Goal: Information Seeking & Learning: Understand process/instructions

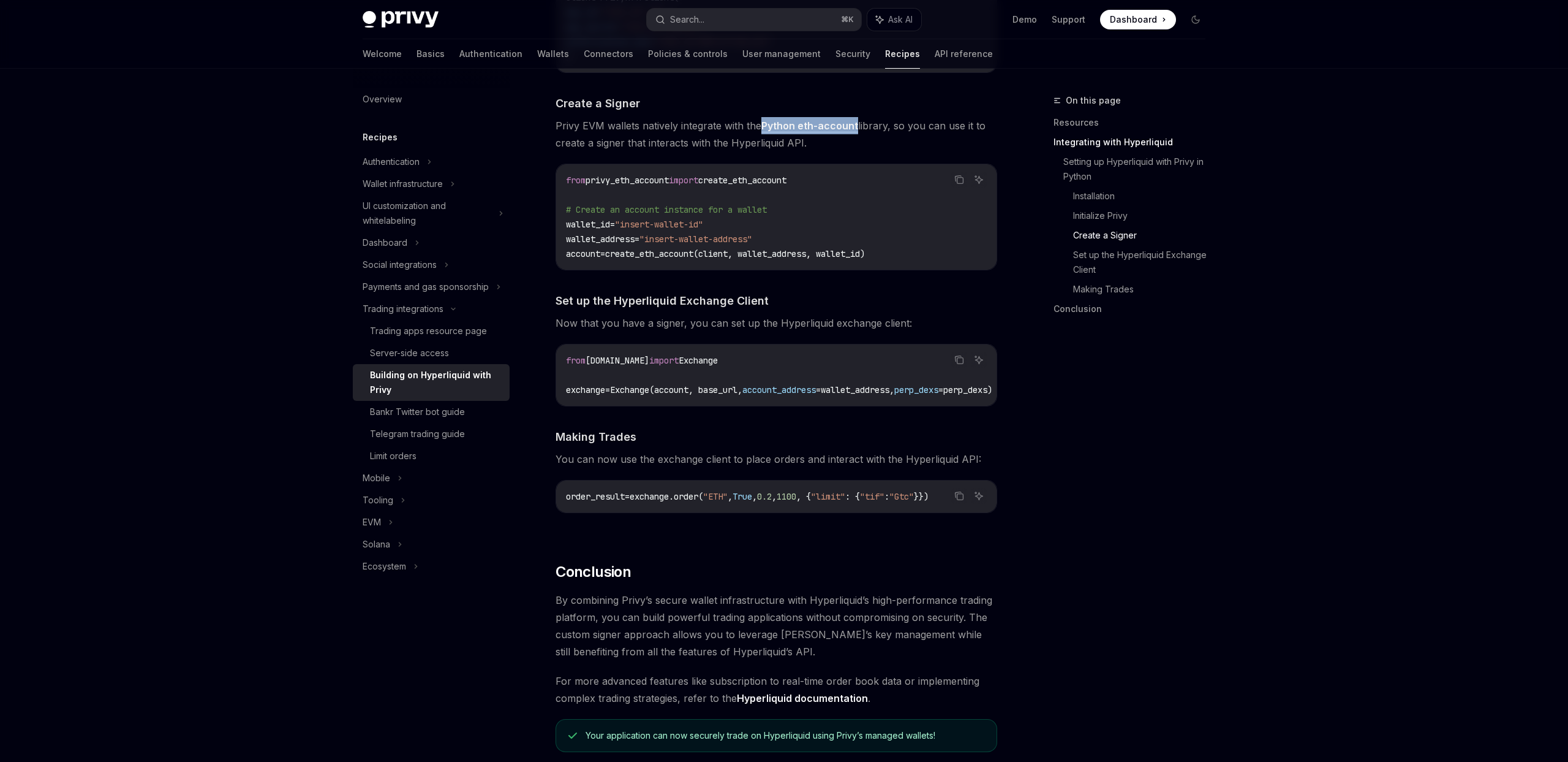
scroll to position [970, 0]
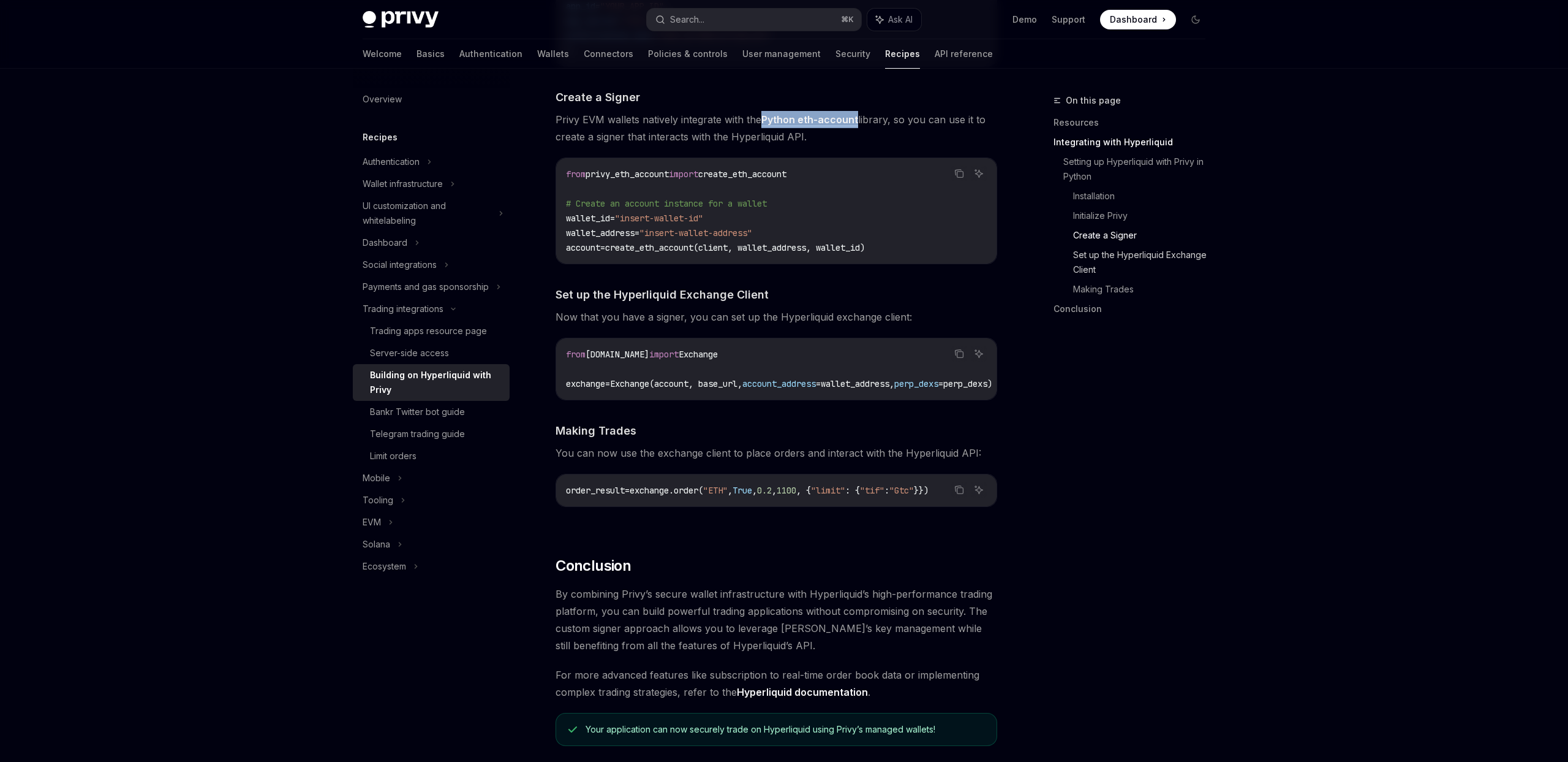
click at [1124, 247] on link "Set up the Hyperliquid Exchange Client" at bounding box center [1144, 262] width 142 height 34
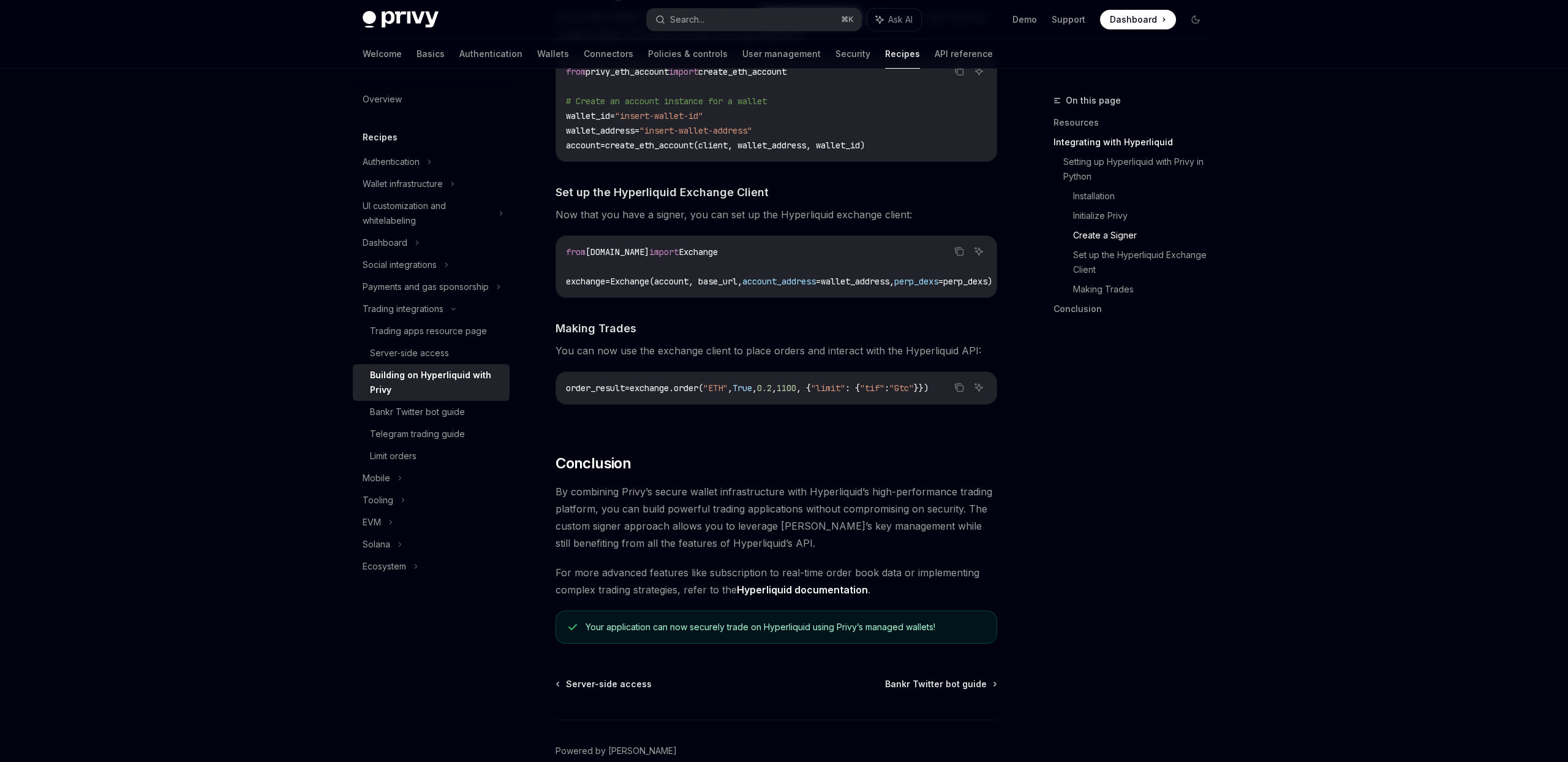
scroll to position [1072, 0]
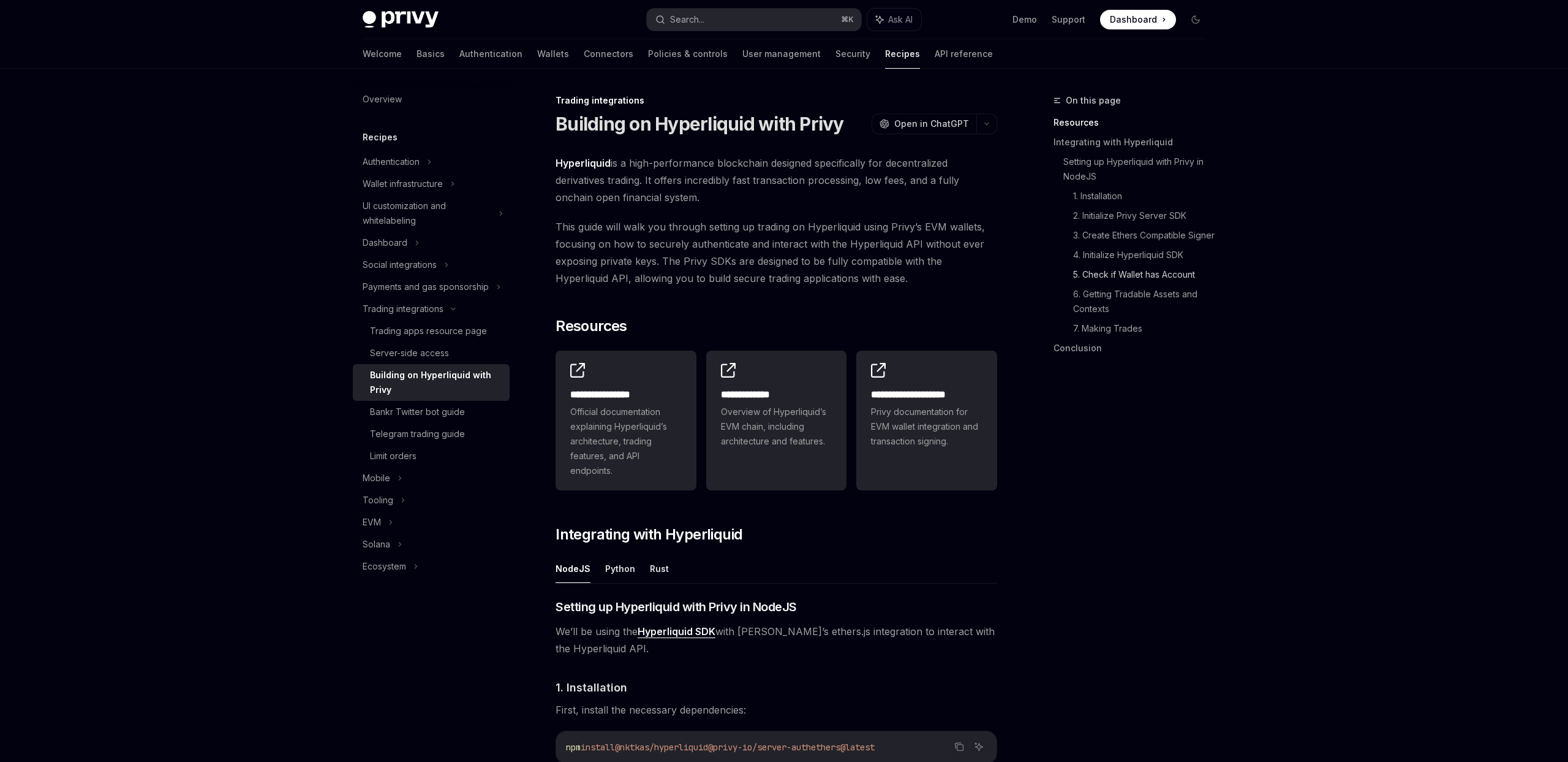
click at [1127, 284] on link "5. Check if Wallet has Account" at bounding box center [1144, 274] width 142 height 20
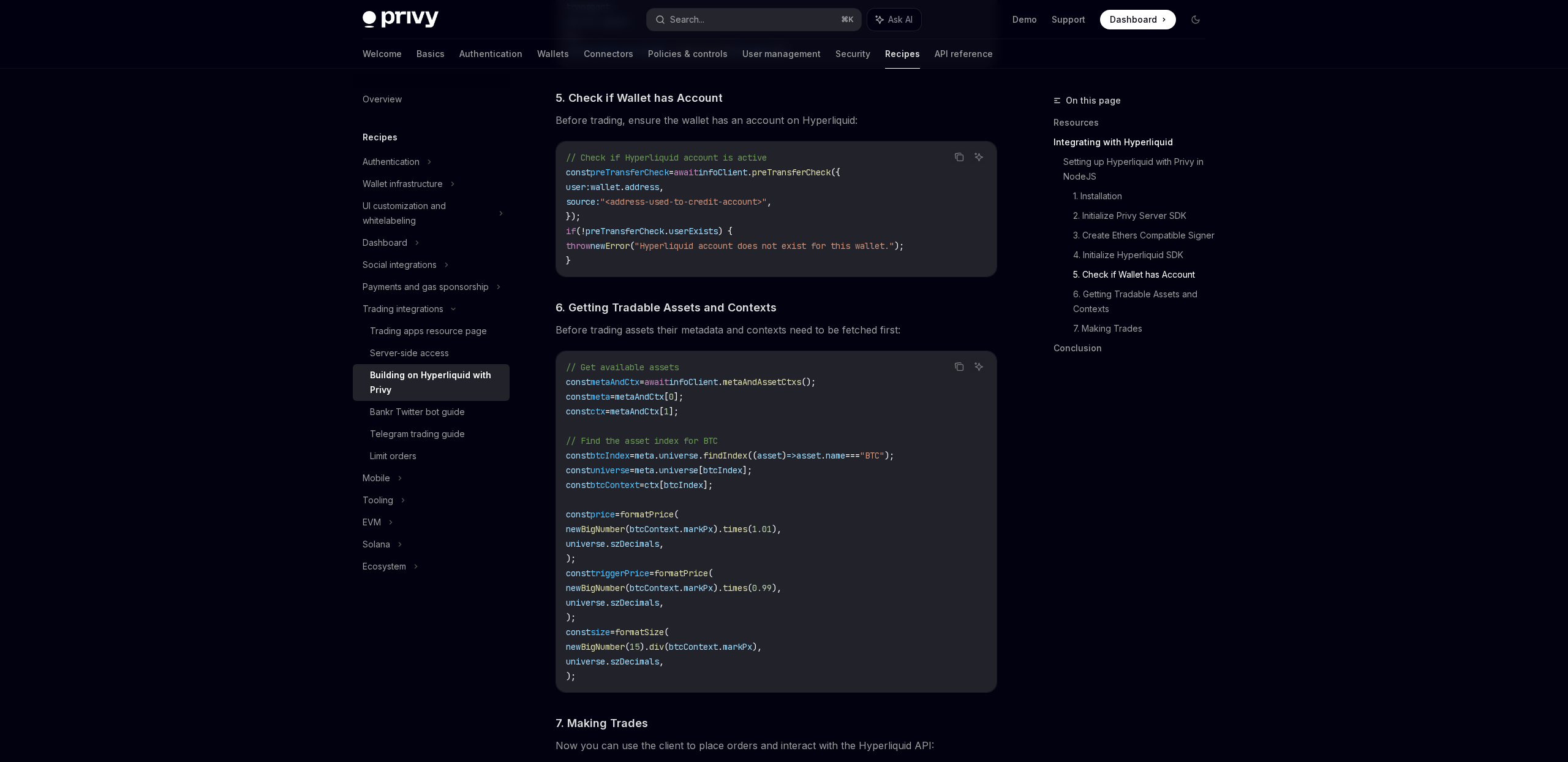
scroll to position [1488, 0]
click at [1150, 220] on link "2. Initialize Privy Server SDK" at bounding box center [1144, 216] width 142 height 20
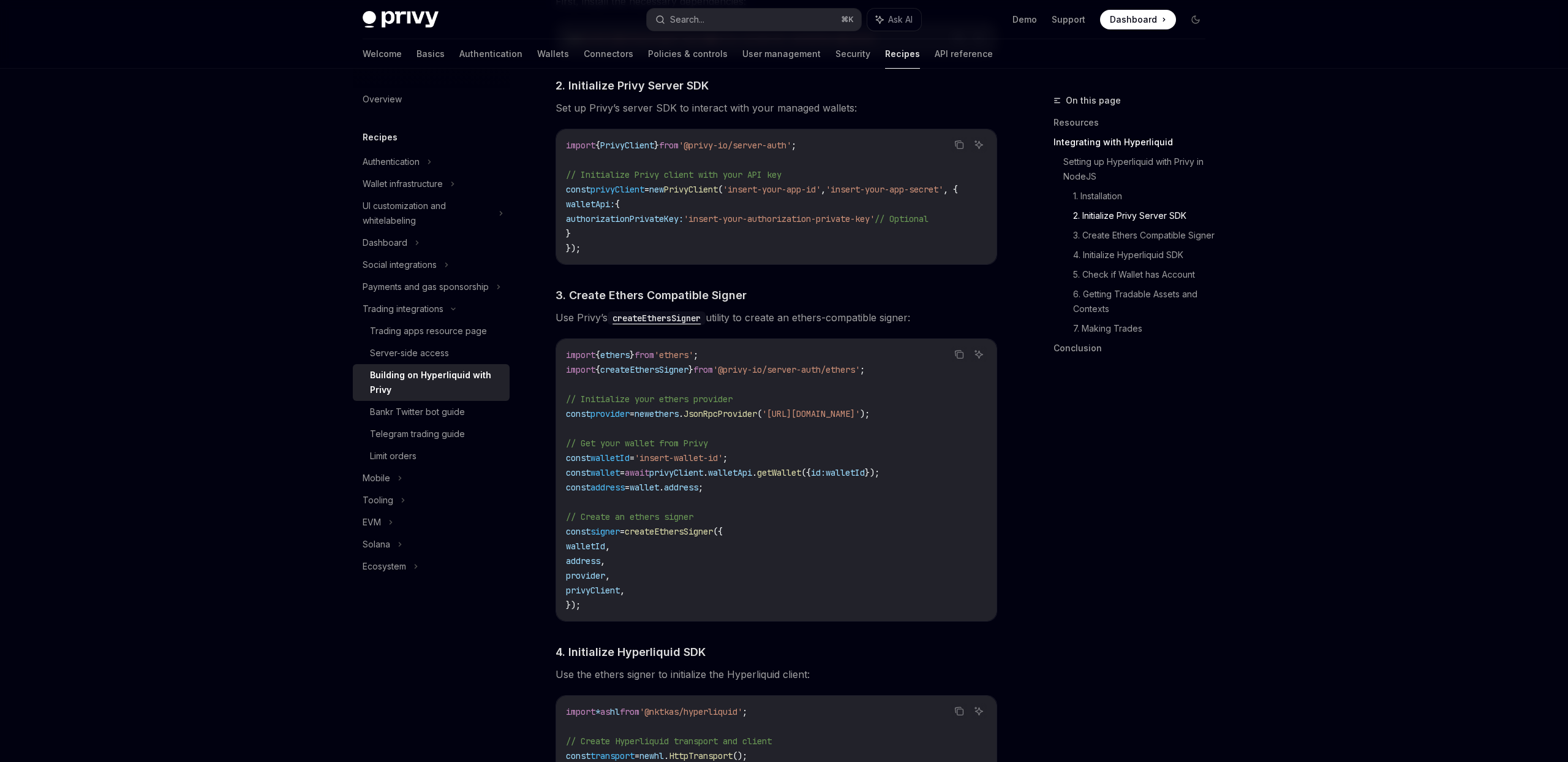
scroll to position [693, 0]
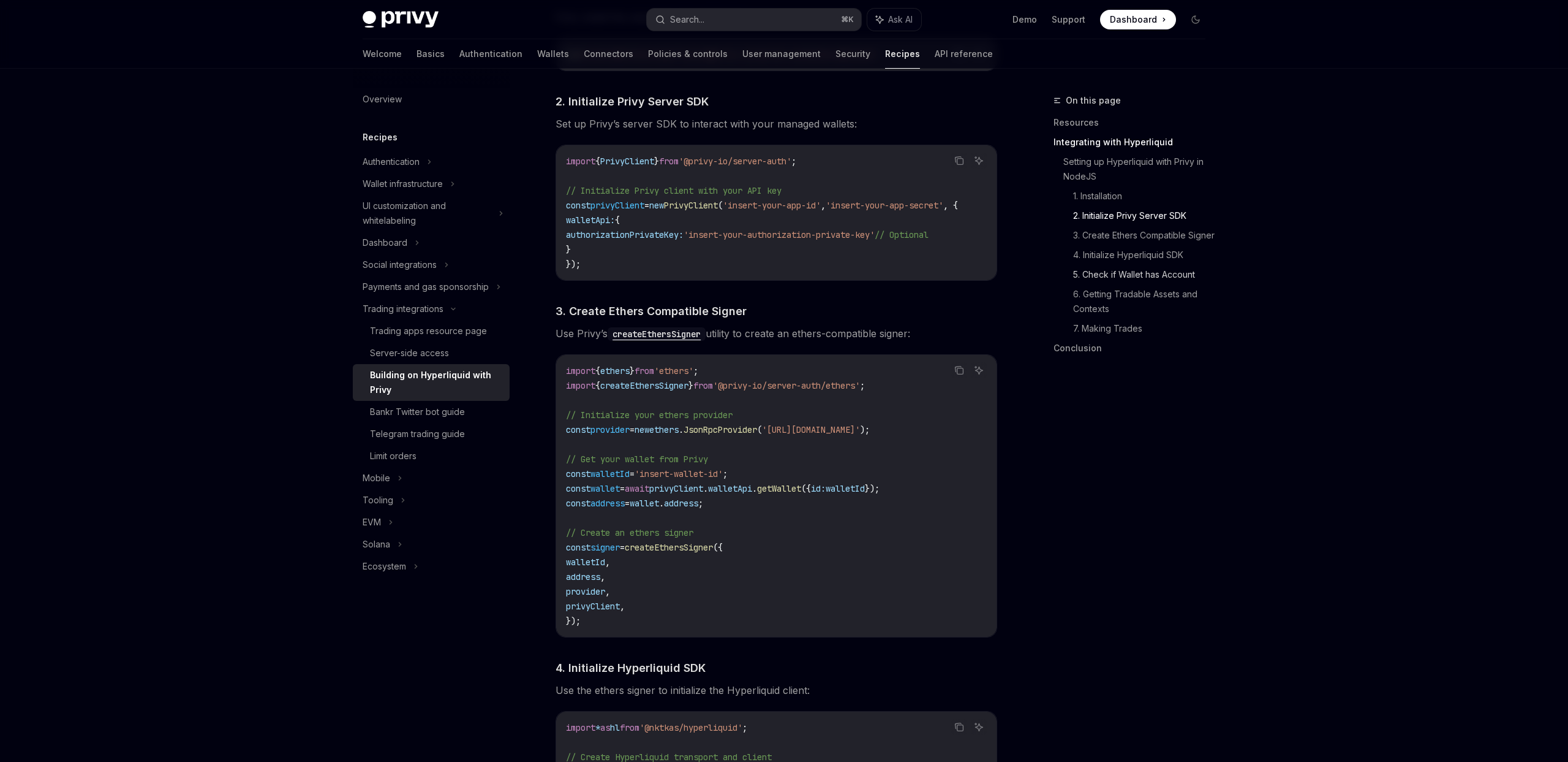
click at [1138, 284] on link "5. Check if Wallet has Account" at bounding box center [1144, 274] width 142 height 20
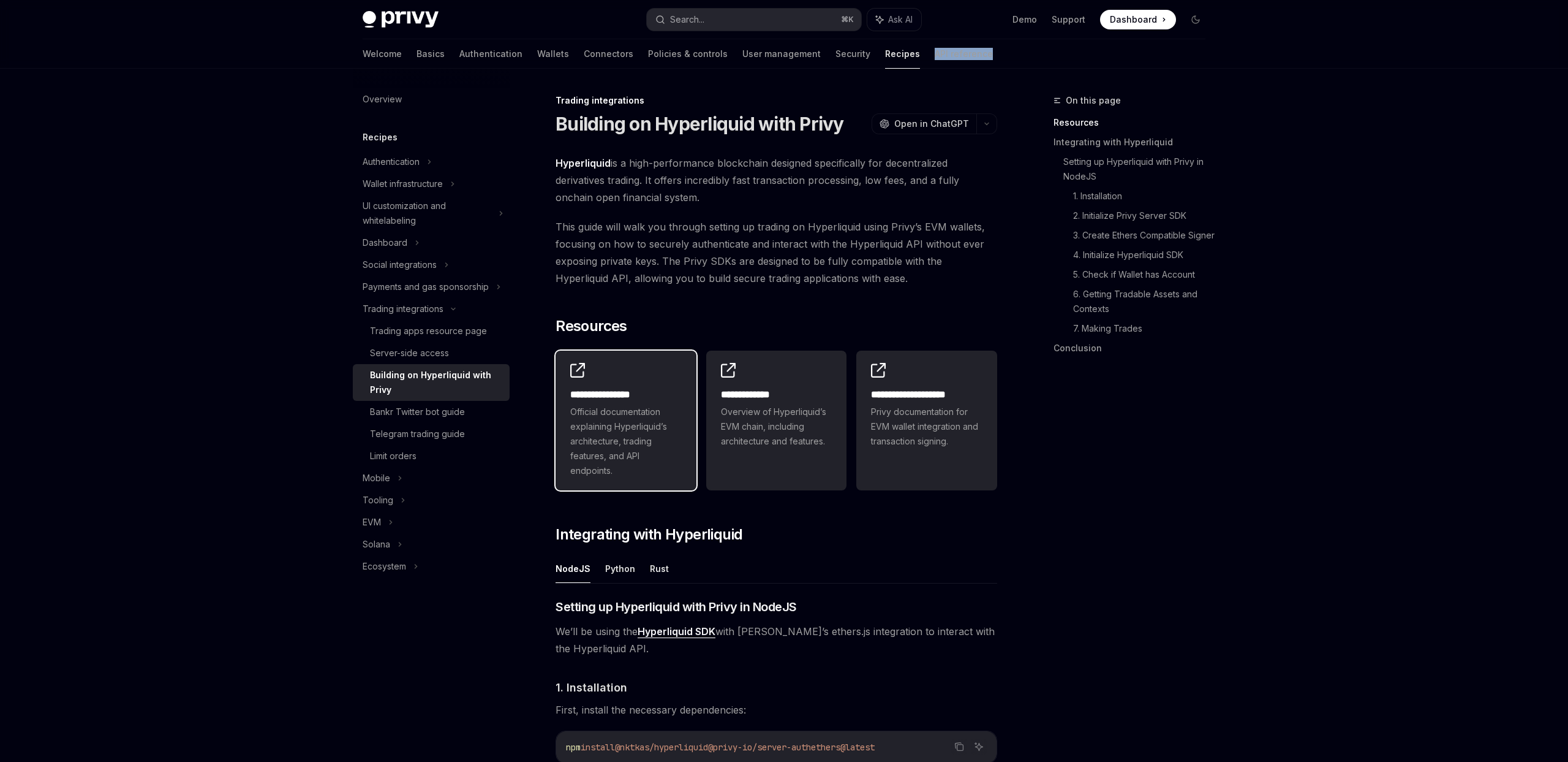
click at [647, 427] on span "Official documentation explaining Hyperliquid’s architecture, trading features,…" at bounding box center [626, 441] width 112 height 74
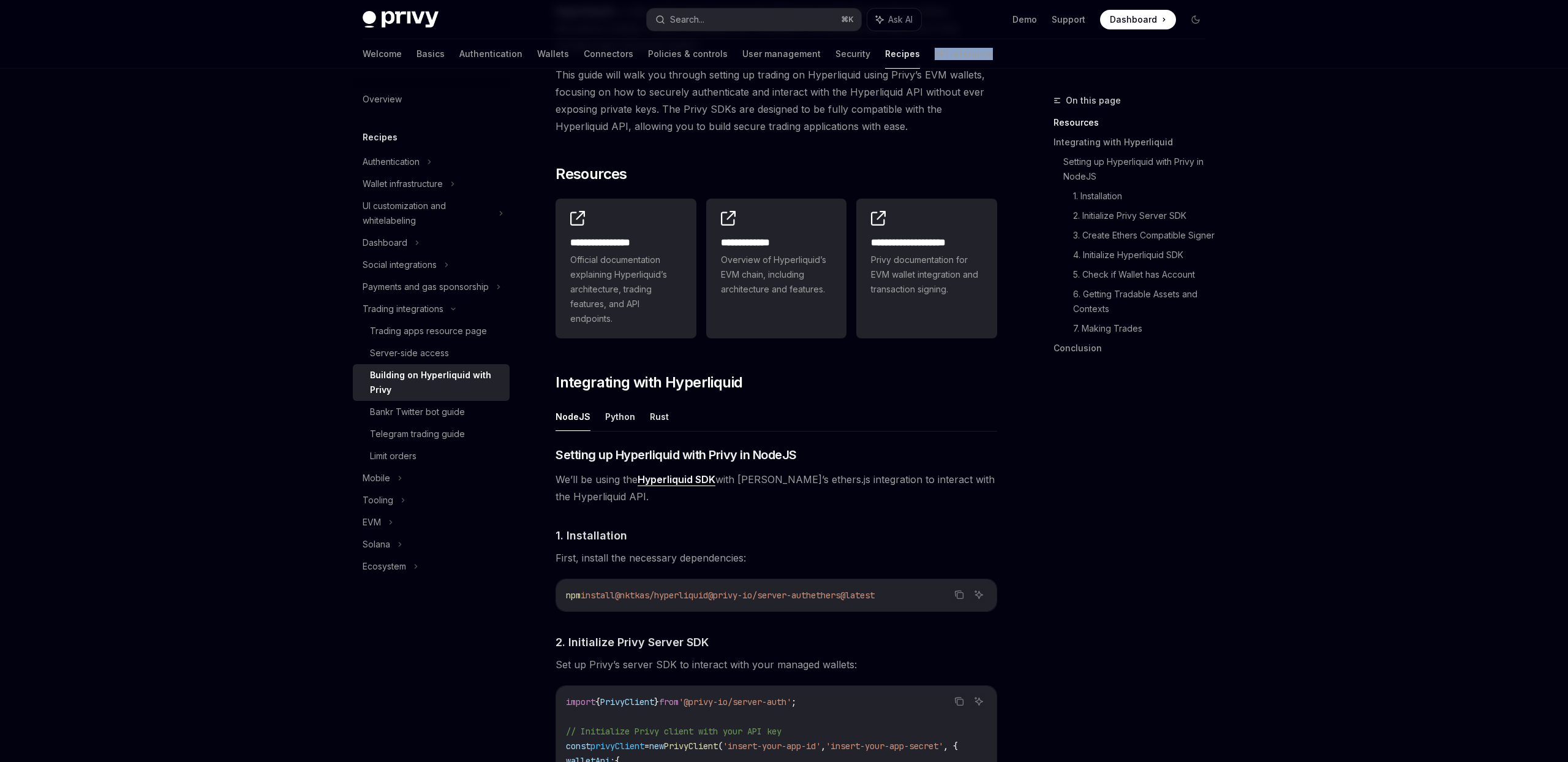
scroll to position [154, 0]
click at [693, 479] on link "Hyperliquid SDK" at bounding box center [676, 479] width 78 height 13
click at [620, 417] on button "Python" at bounding box center [620, 415] width 30 height 29
type textarea "*"
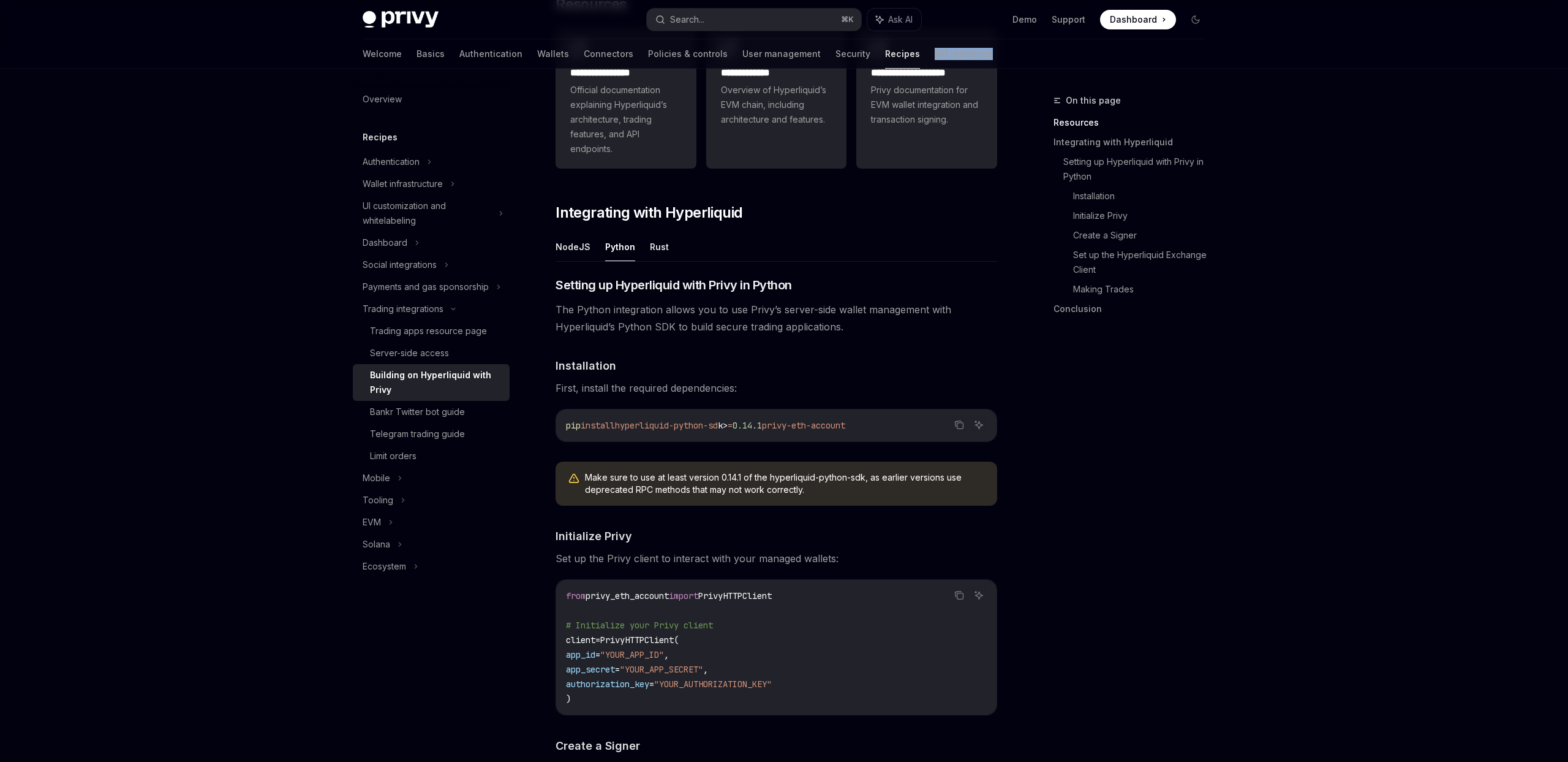
scroll to position [325, 0]
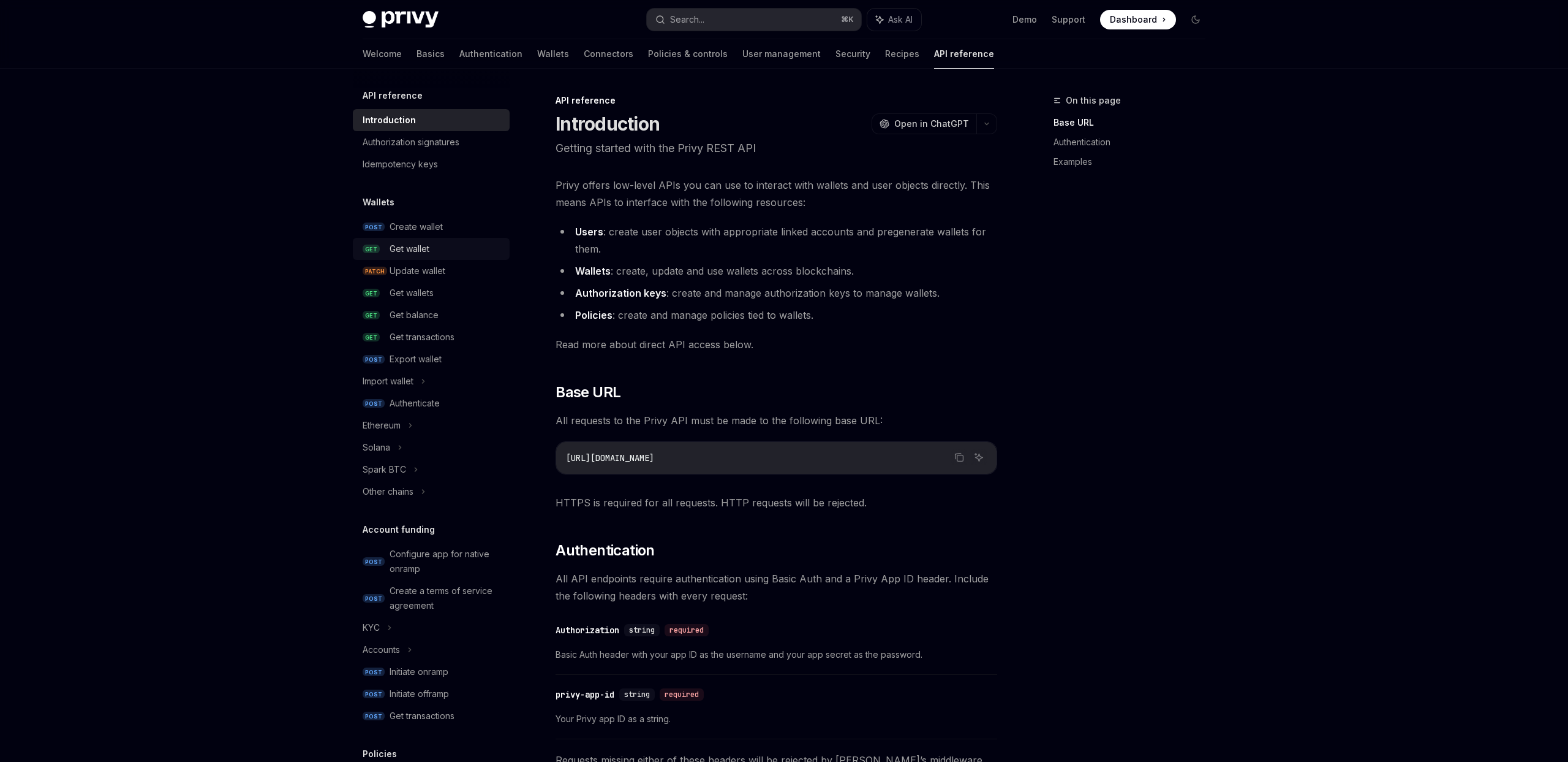
click at [446, 245] on div "Get wallet" at bounding box center [446, 249] width 113 height 15
type textarea "*"
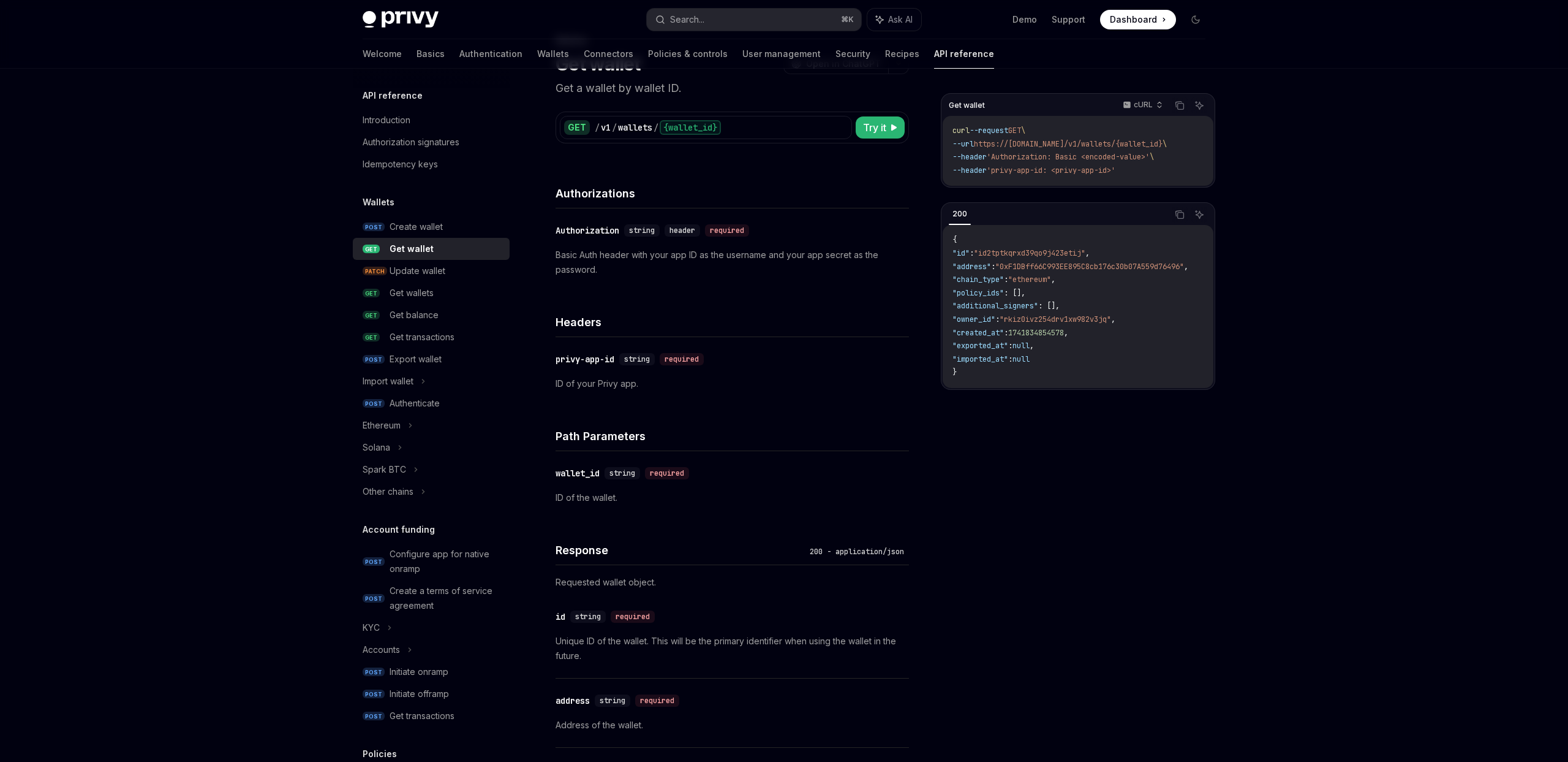
scroll to position [60, 0]
click at [1023, 258] on span ""id2tptkqrxd39qo9j423etij"" at bounding box center [1029, 253] width 112 height 10
copy span "id2tptkqrxd39qo9j423etij"
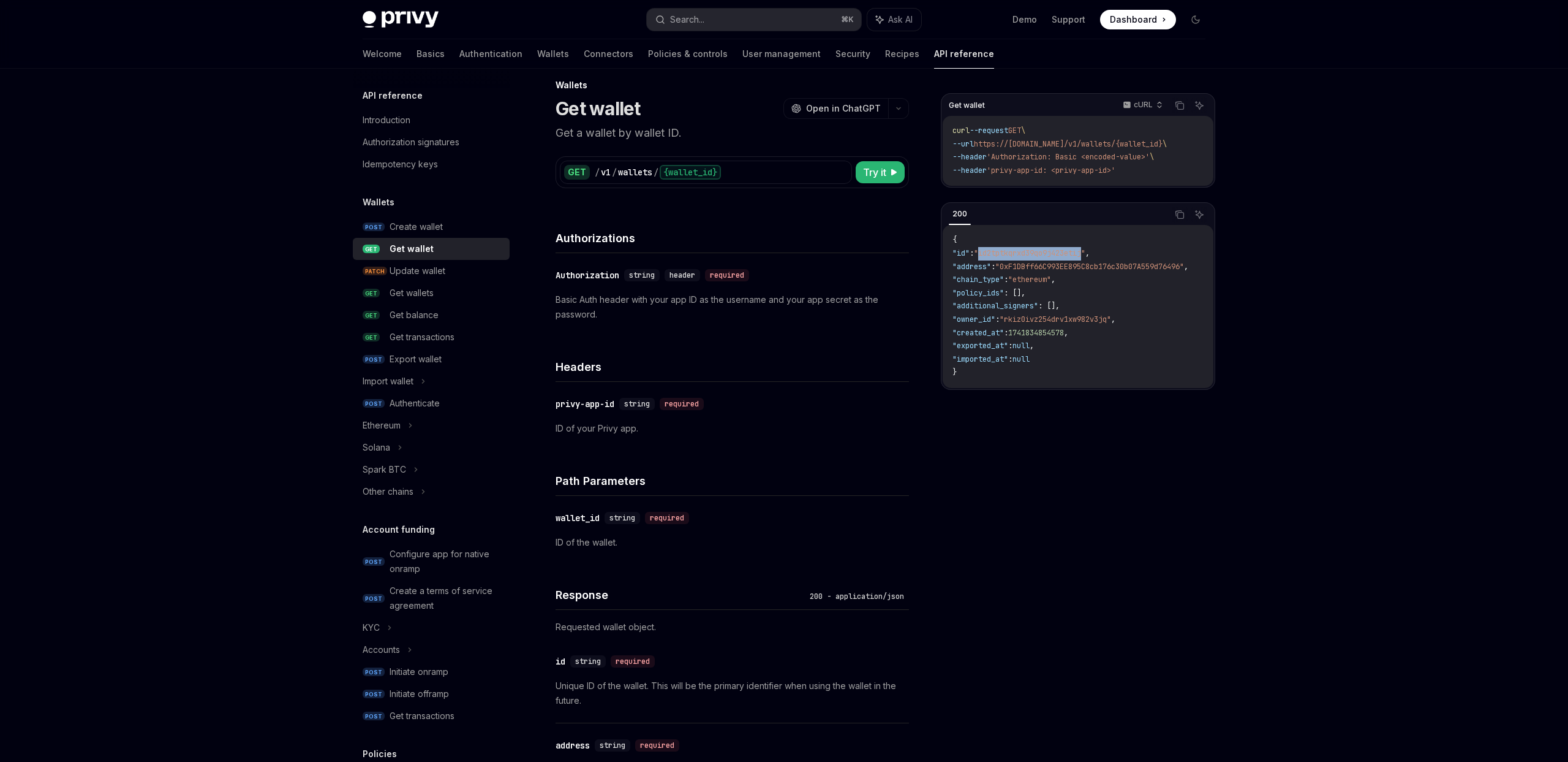
scroll to position [0, 0]
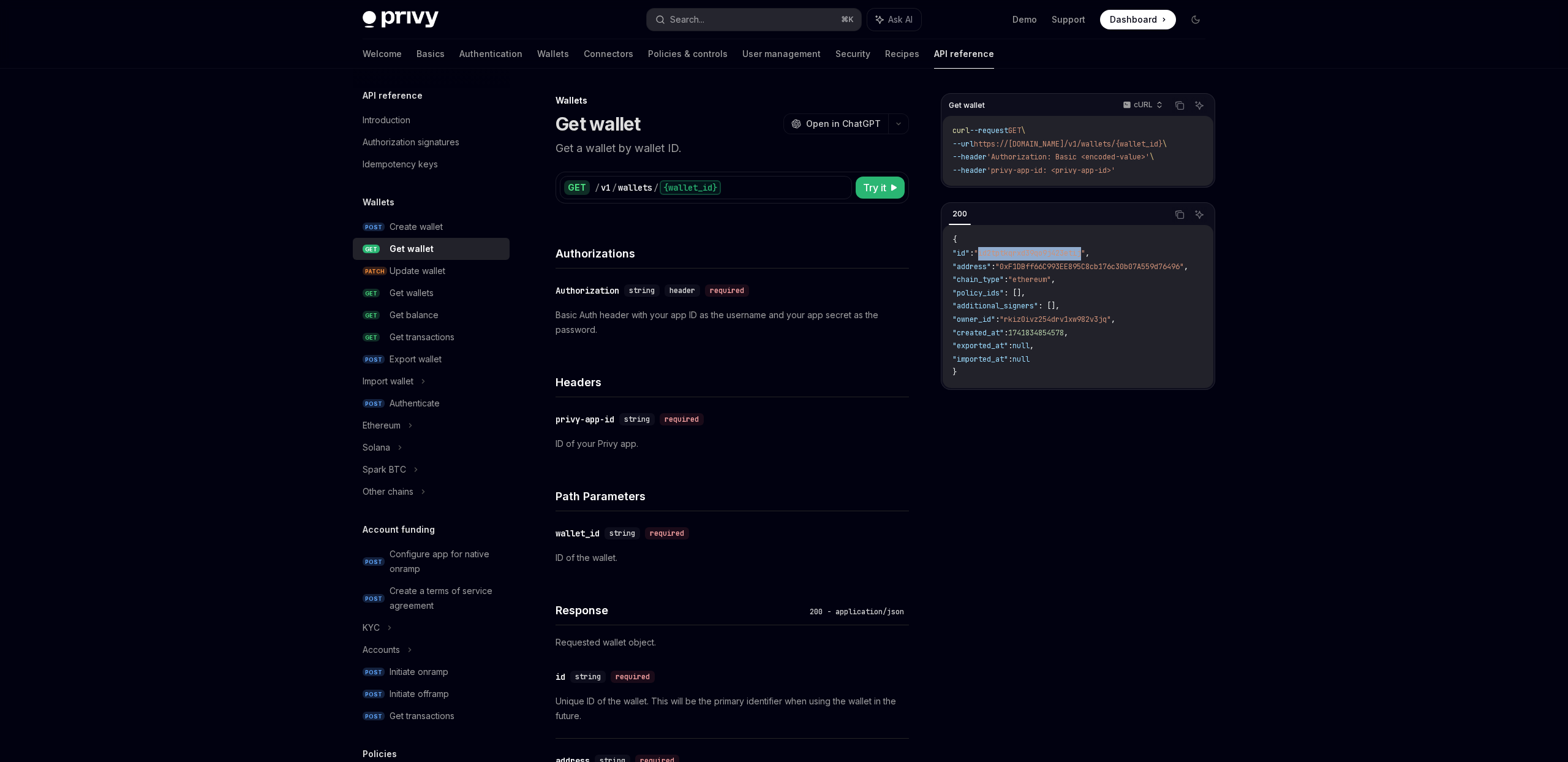
drag, startPoint x: 1136, startPoint y: 174, endPoint x: 949, endPoint y: 131, distance: 191.9
click at [948, 132] on div "curl --request GET \ --url https://api.privy.io/v1/wallets/{wallet_id} \ --head…" at bounding box center [1078, 151] width 271 height 70
copy code "curl --request GET \ --url https://api.privy.io/v1/wallets/{wallet_id} \ --head…"
